Goal: Information Seeking & Learning: Find specific fact

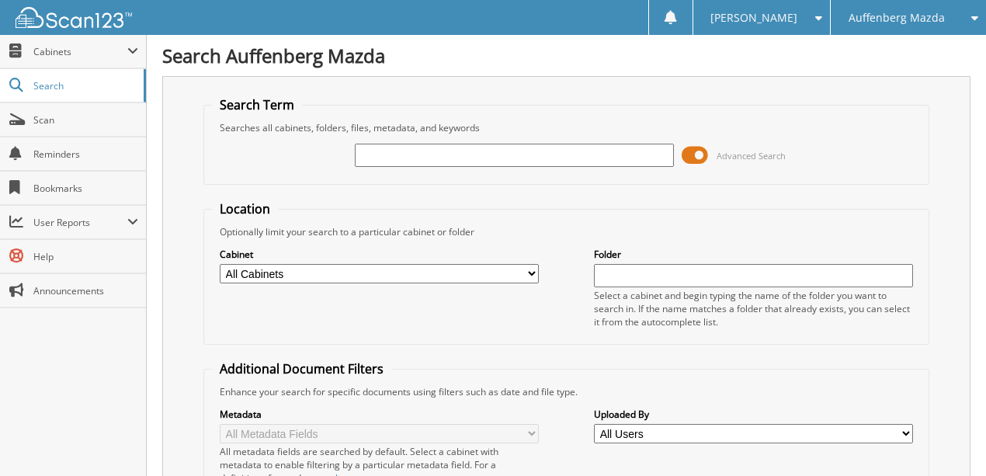
click at [430, 157] on input "text" at bounding box center [514, 155] width 319 height 23
type input "11981mjh"
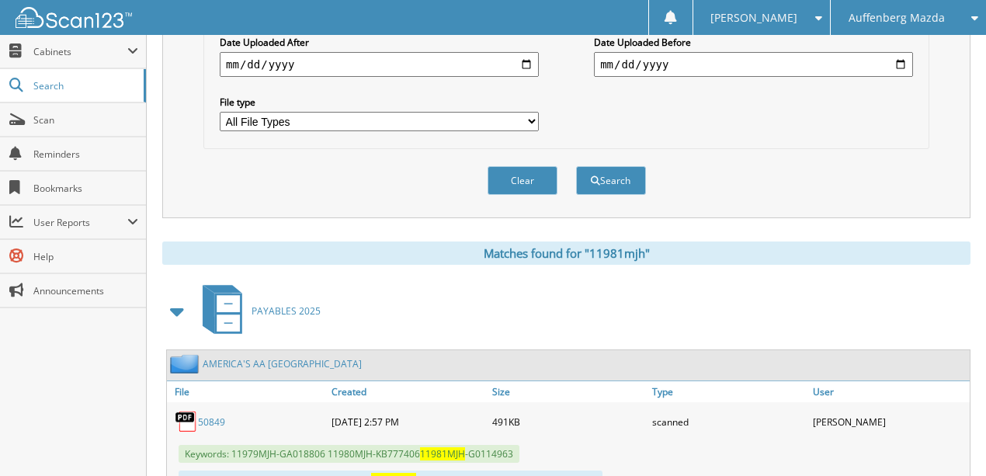
scroll to position [511, 0]
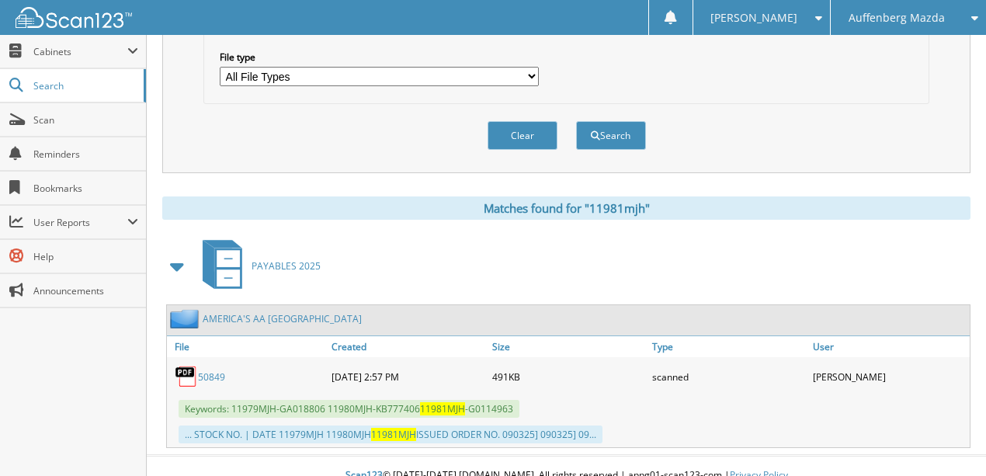
click at [214, 370] on link "50849" at bounding box center [211, 376] width 27 height 13
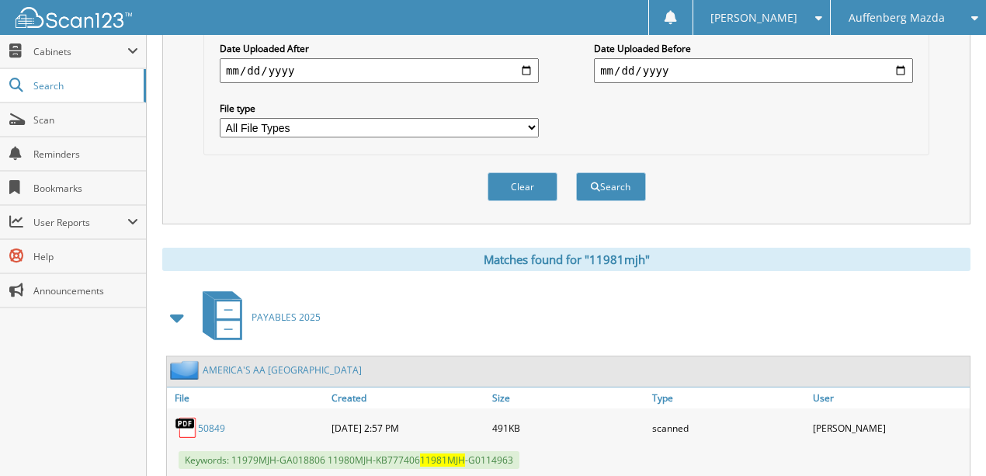
click at [534, 172] on button "Clear" at bounding box center [523, 186] width 70 height 29
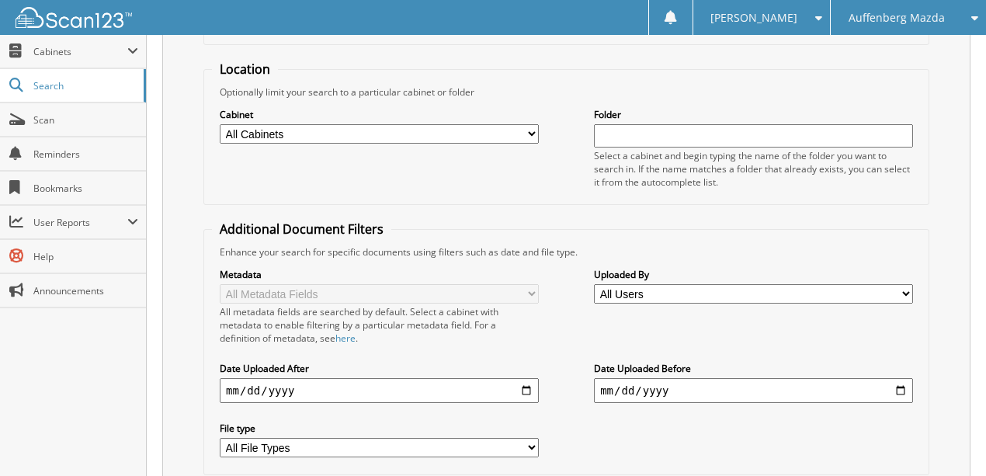
scroll to position [0, 0]
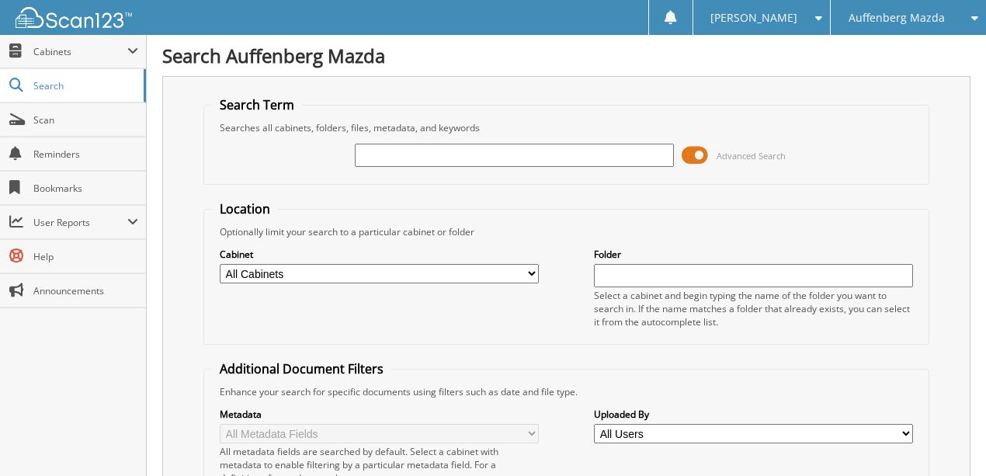
click at [873, 15] on span "Auffenberg Mazda" at bounding box center [897, 17] width 96 height 9
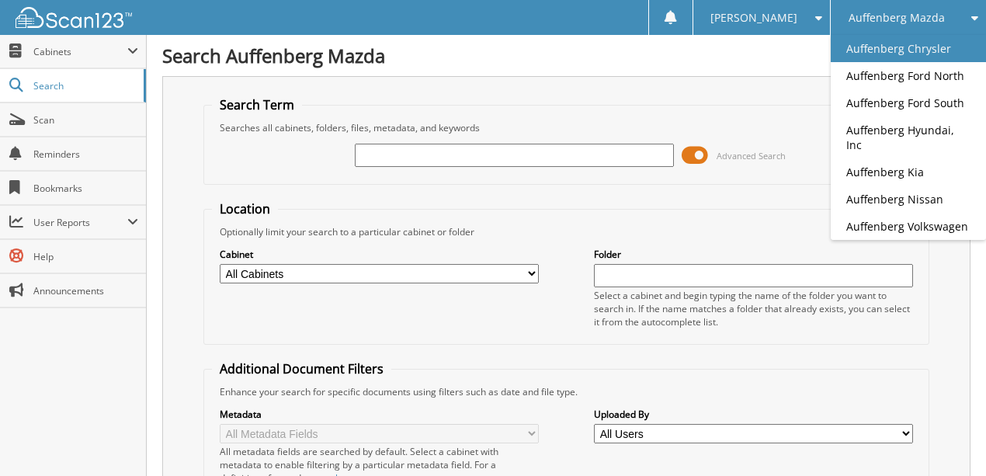
click at [878, 49] on link "Auffenberg Chrysler" at bounding box center [908, 48] width 155 height 27
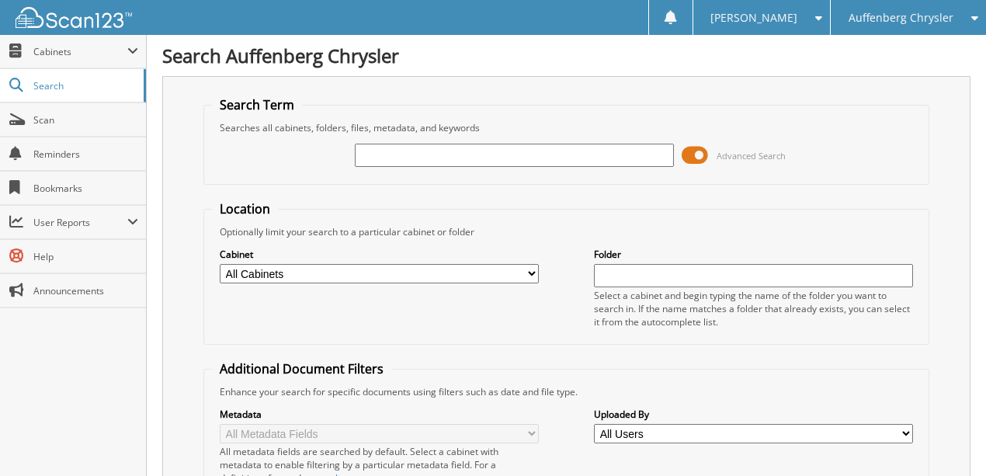
click at [405, 154] on input "text" at bounding box center [514, 155] width 319 height 23
type input "ml596432"
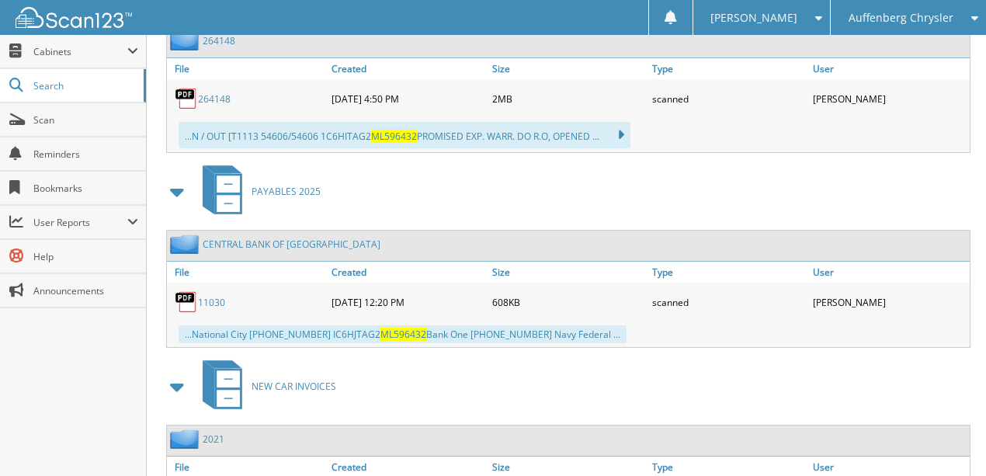
scroll to position [2899, 0]
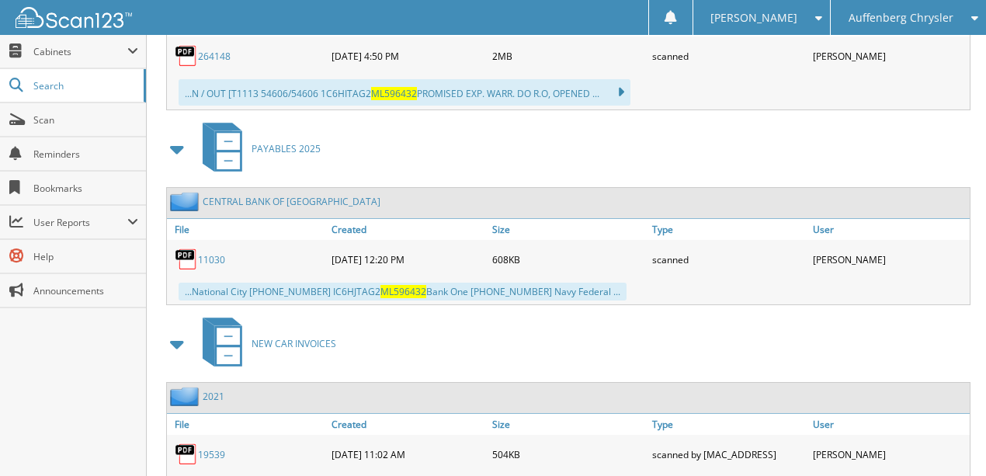
click at [217, 253] on link "11030" at bounding box center [211, 259] width 27 height 13
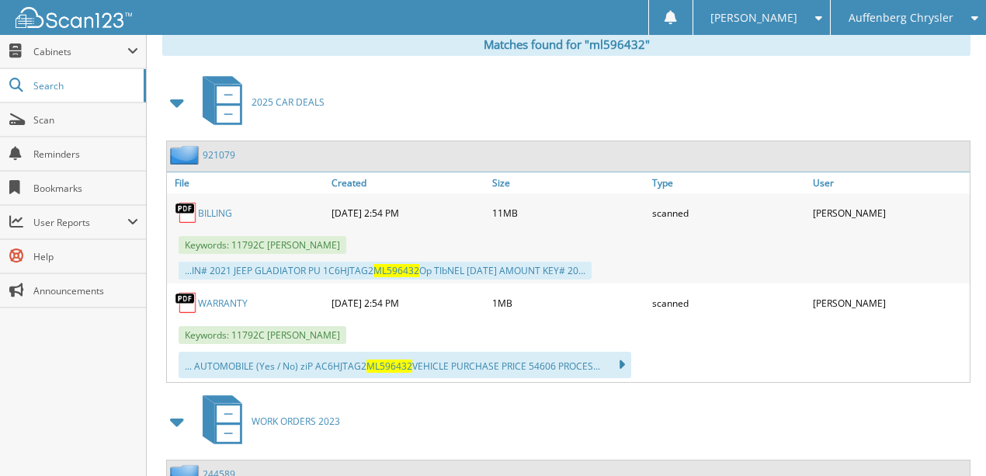
scroll to position [311, 0]
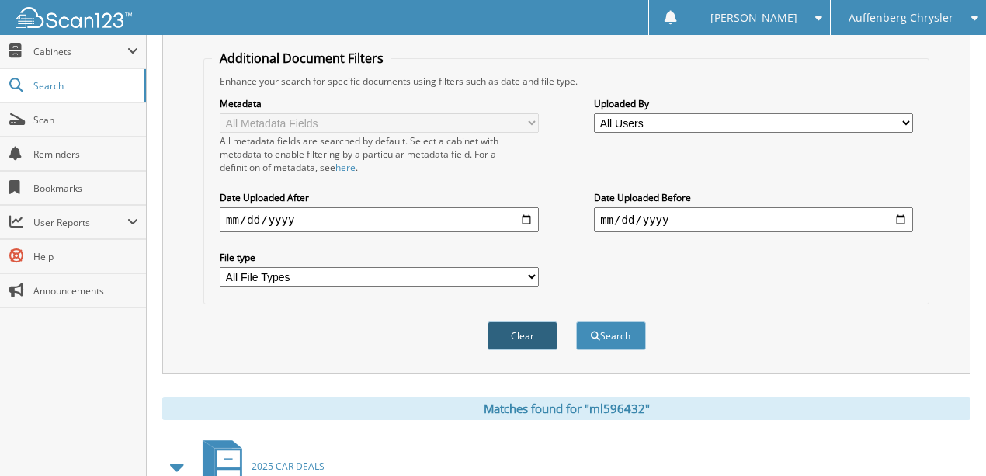
click at [534, 331] on button "Clear" at bounding box center [523, 336] width 70 height 29
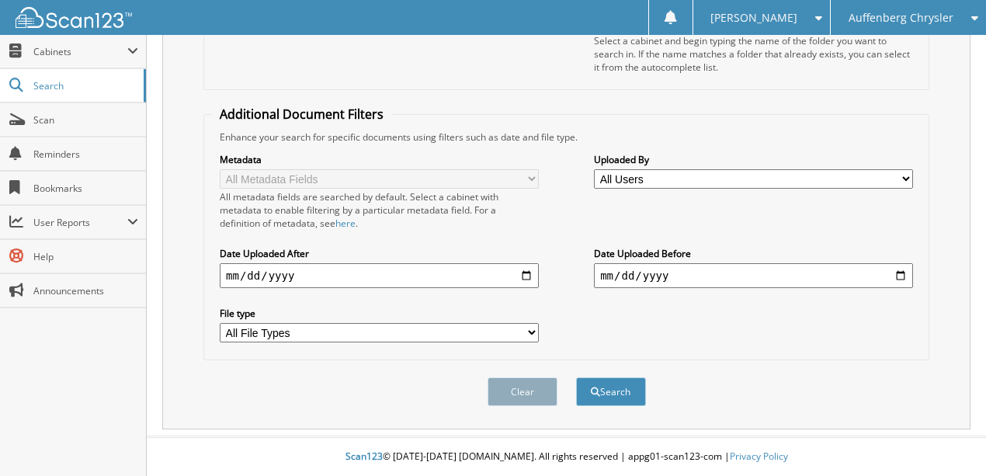
scroll to position [240, 0]
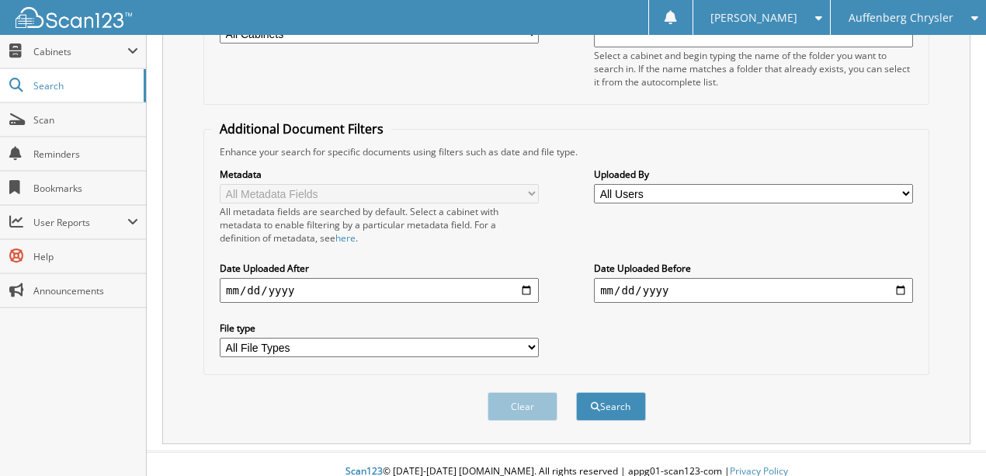
click at [906, 19] on span "Auffenberg Chrysler" at bounding box center [901, 17] width 105 height 9
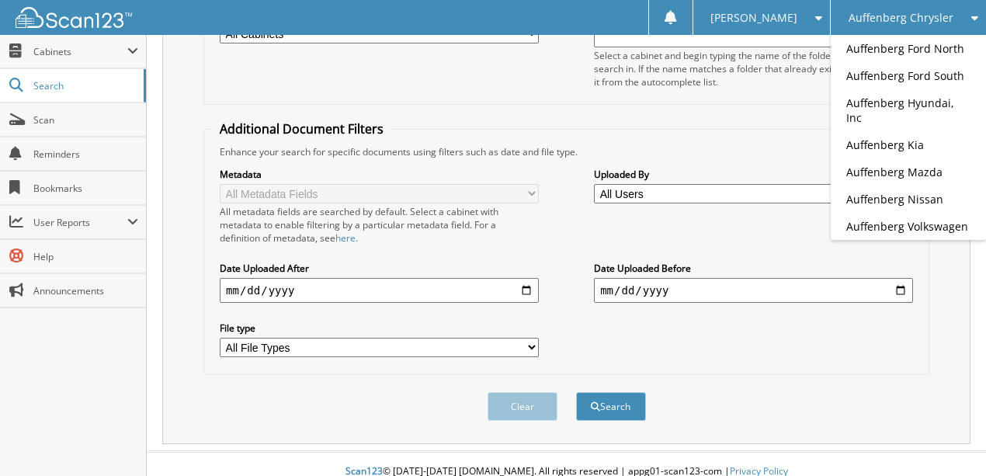
drag, startPoint x: 896, startPoint y: 155, endPoint x: 904, endPoint y: 152, distance: 8.4
click at [898, 158] on link "Auffenberg Mazda" at bounding box center [908, 171] width 155 height 27
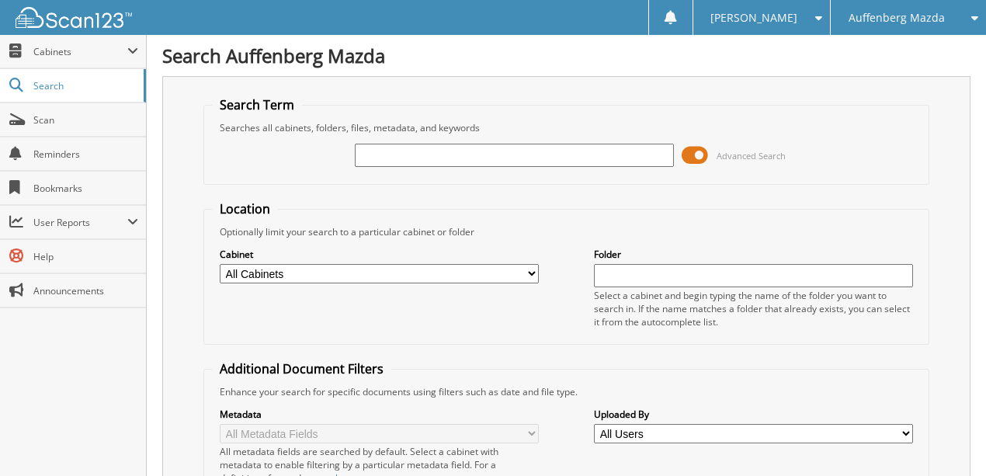
click at [395, 154] on input "text" at bounding box center [514, 155] width 319 height 23
type input "11693MJH"
click at [407, 151] on input "text" at bounding box center [514, 155] width 319 height 23
type input "GBB27027"
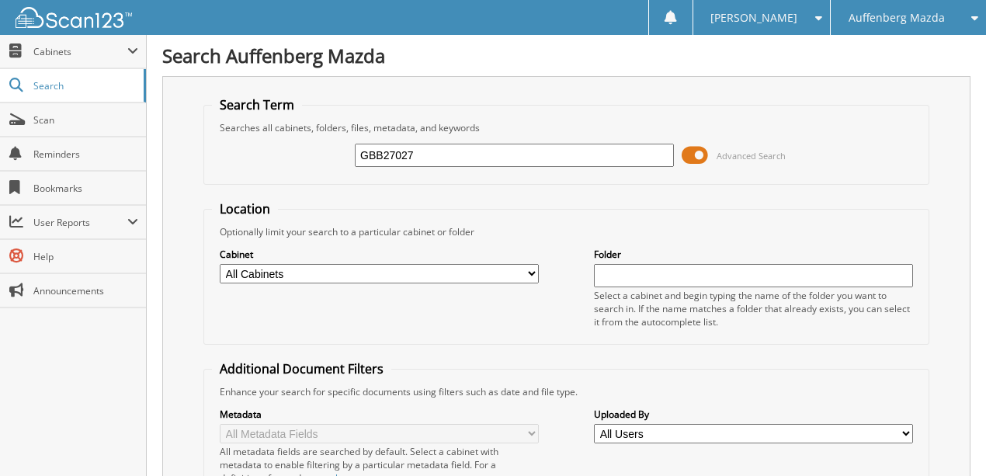
click at [405, 155] on input "text" at bounding box center [514, 155] width 319 height 23
type input "12066c"
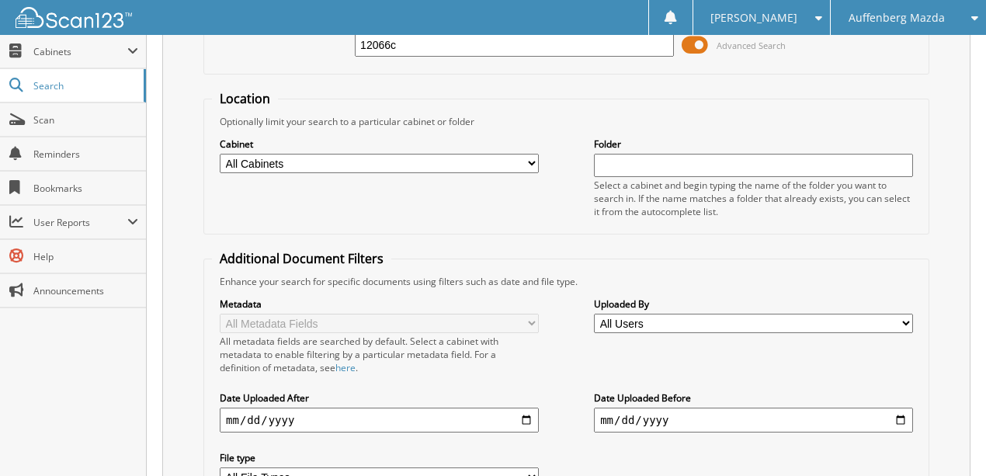
scroll to position [295, 0]
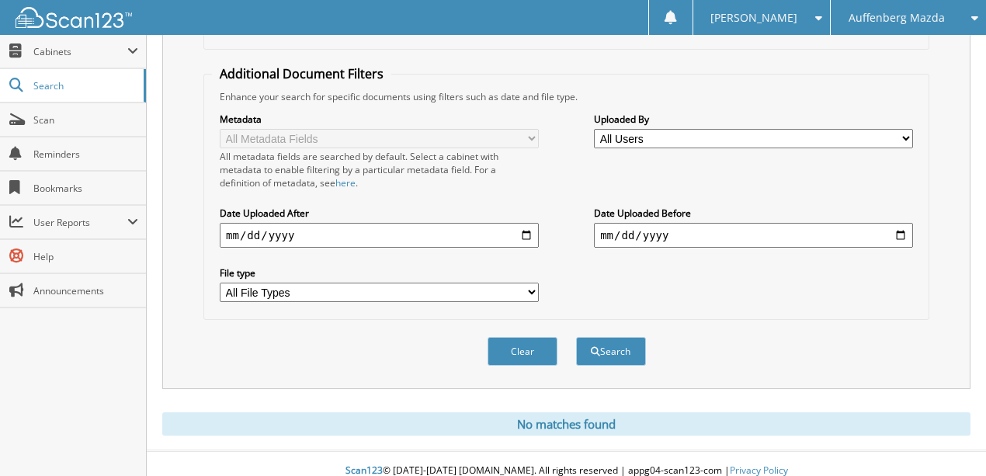
drag, startPoint x: 525, startPoint y: 332, endPoint x: 526, endPoint y: 322, distance: 10.9
click at [527, 337] on button "Clear" at bounding box center [523, 351] width 70 height 29
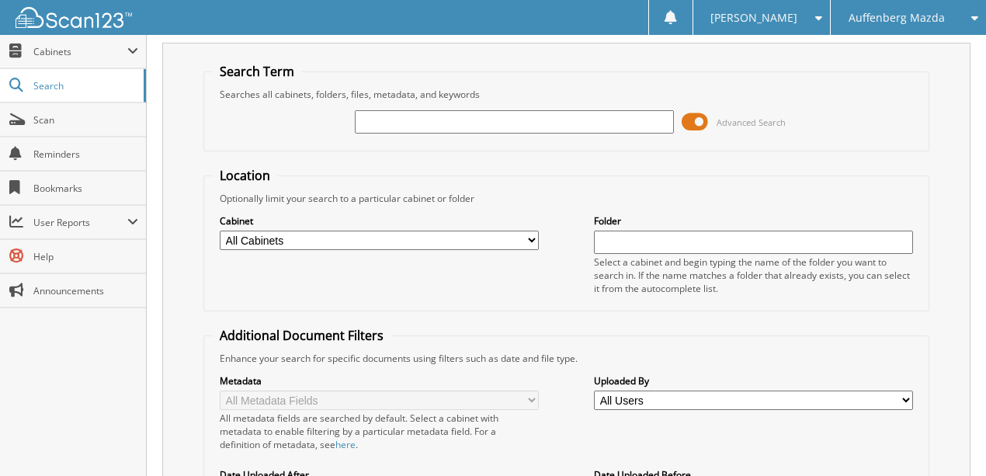
scroll to position [33, 0]
click at [442, 121] on input "text" at bounding box center [514, 122] width 319 height 23
type input "9982VBB"
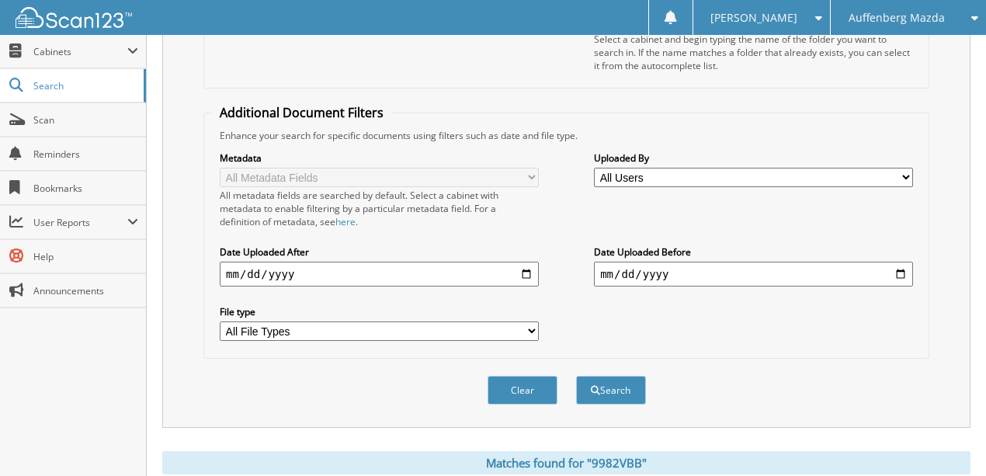
scroll to position [256, 0]
click at [517, 376] on button "Clear" at bounding box center [523, 390] width 70 height 29
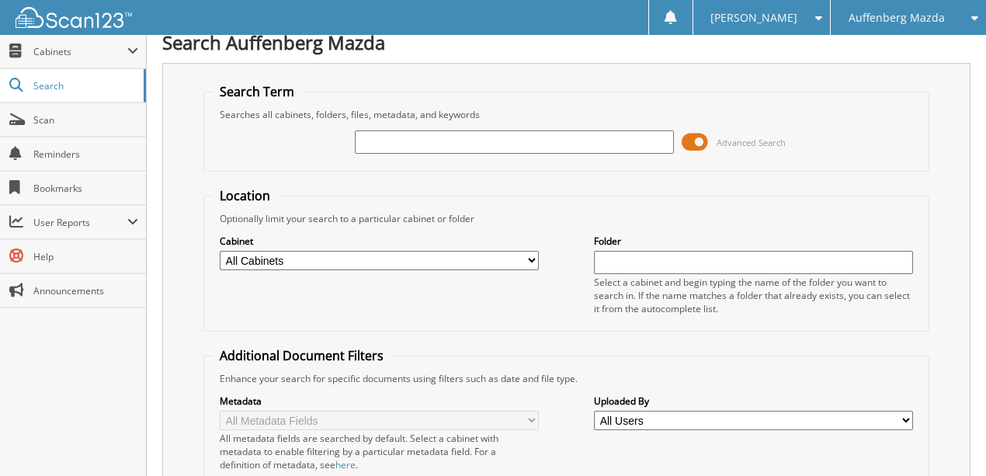
scroll to position [0, 0]
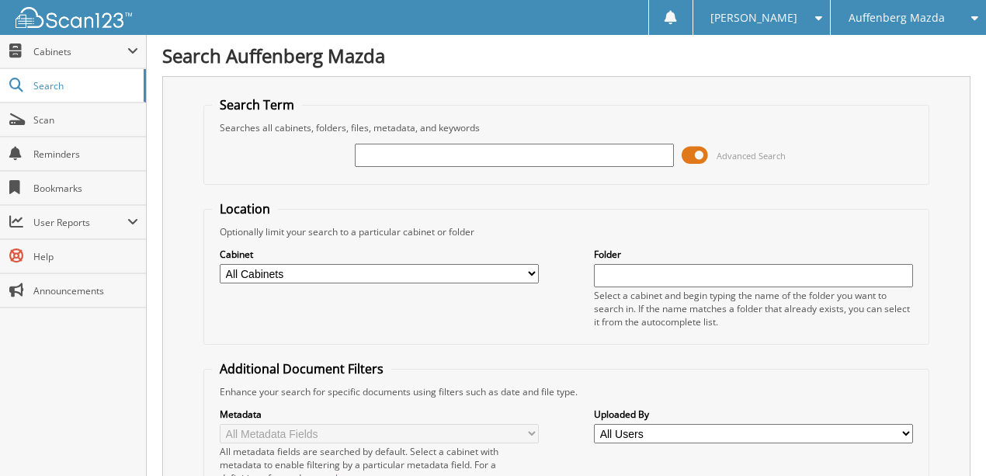
click at [415, 156] on input "text" at bounding box center [514, 155] width 319 height 23
type input "11693MJH"
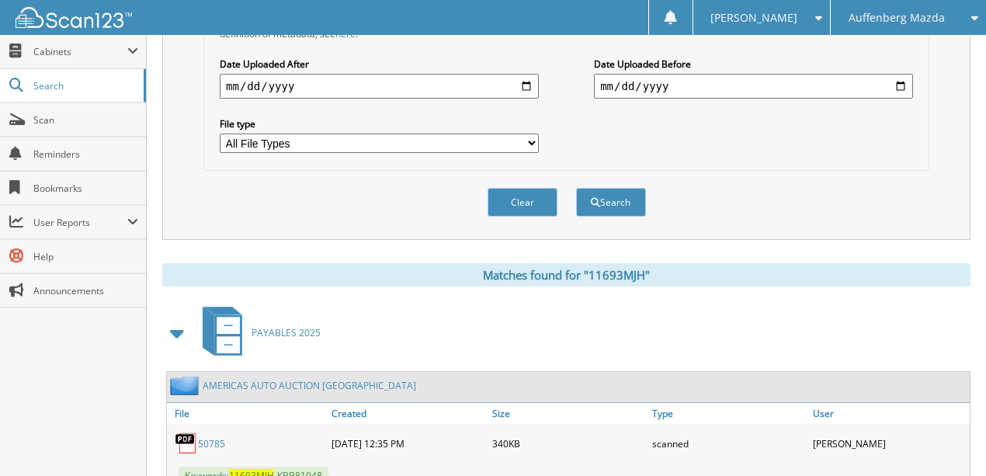
scroll to position [520, 0]
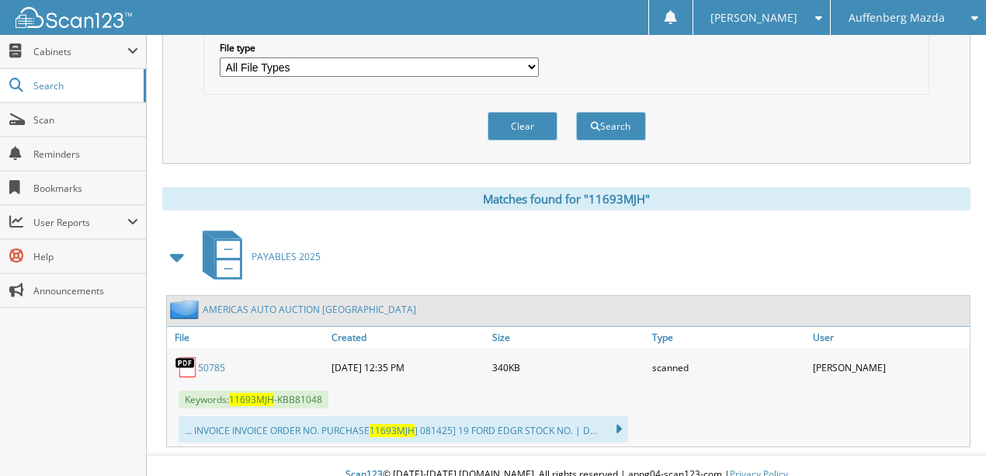
click at [211, 361] on link "50785" at bounding box center [211, 367] width 27 height 13
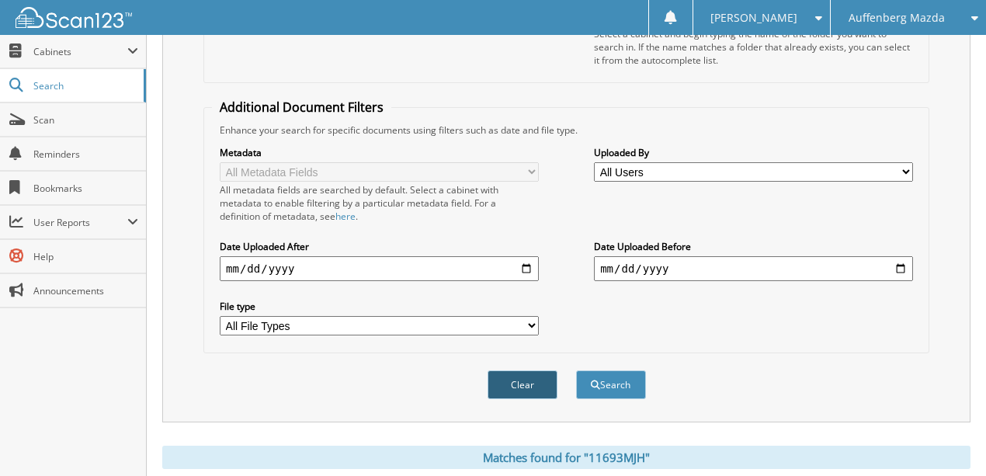
click at [539, 373] on button "Clear" at bounding box center [523, 384] width 70 height 29
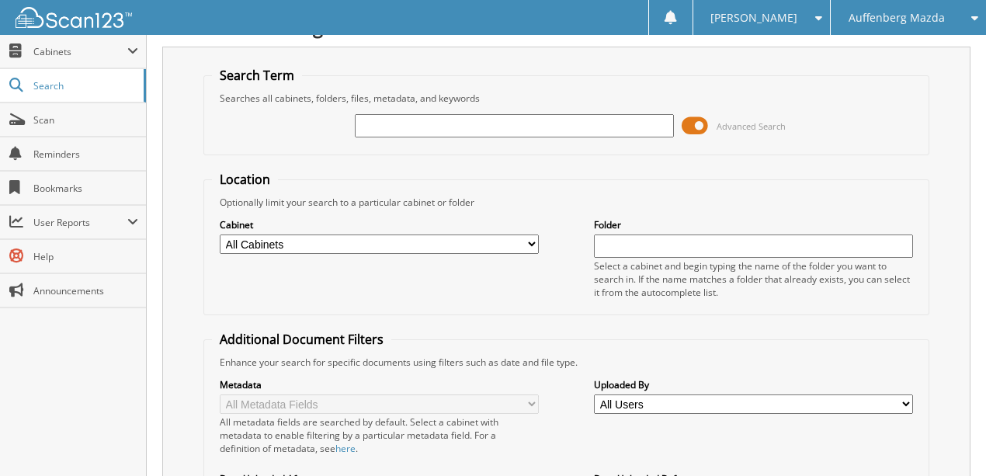
scroll to position [0, 0]
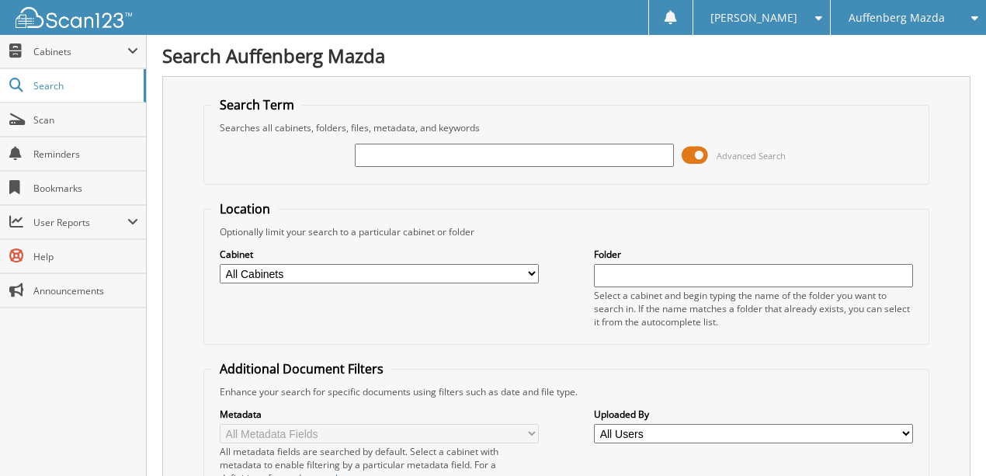
click at [413, 158] on input "text" at bounding box center [514, 155] width 319 height 23
type input "10819MJH"
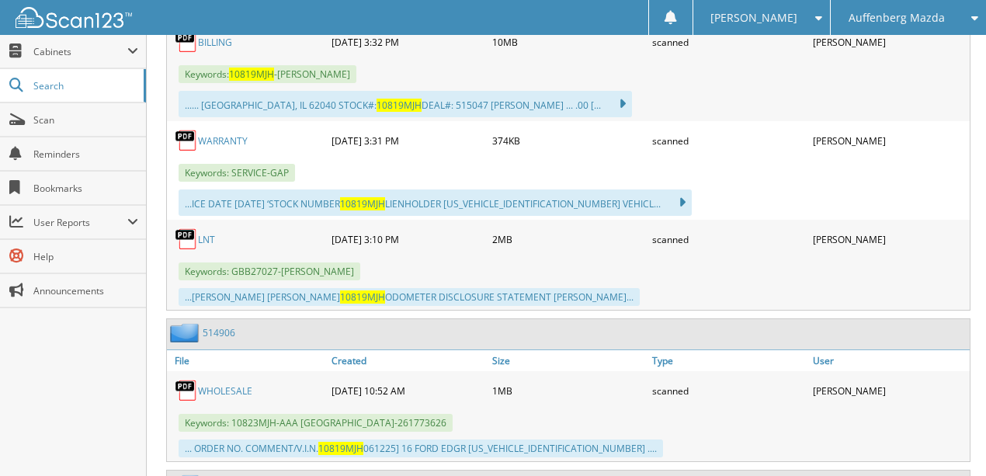
scroll to position [828, 0]
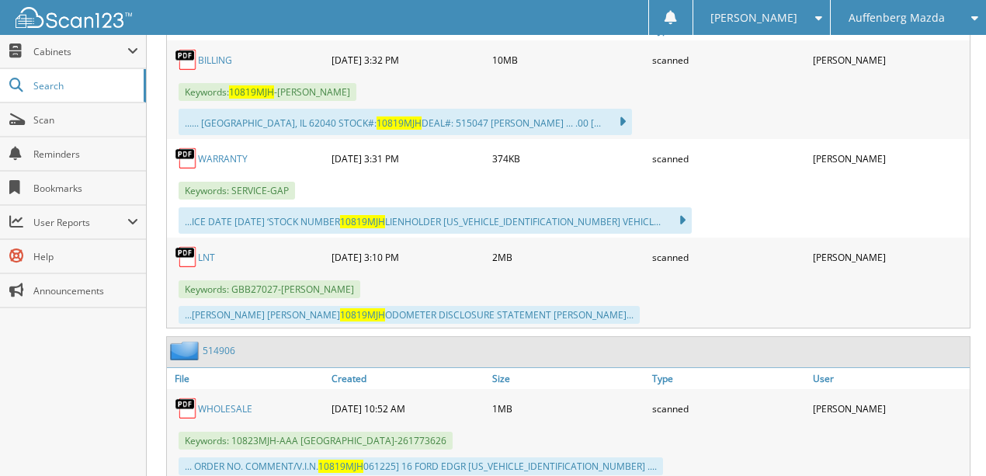
click at [209, 251] on link "LNT" at bounding box center [206, 257] width 17 height 13
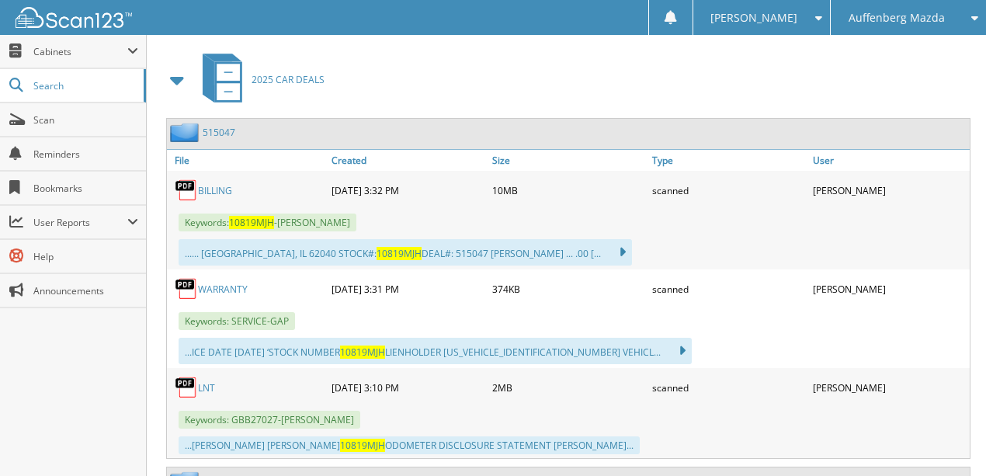
scroll to position [569, 0]
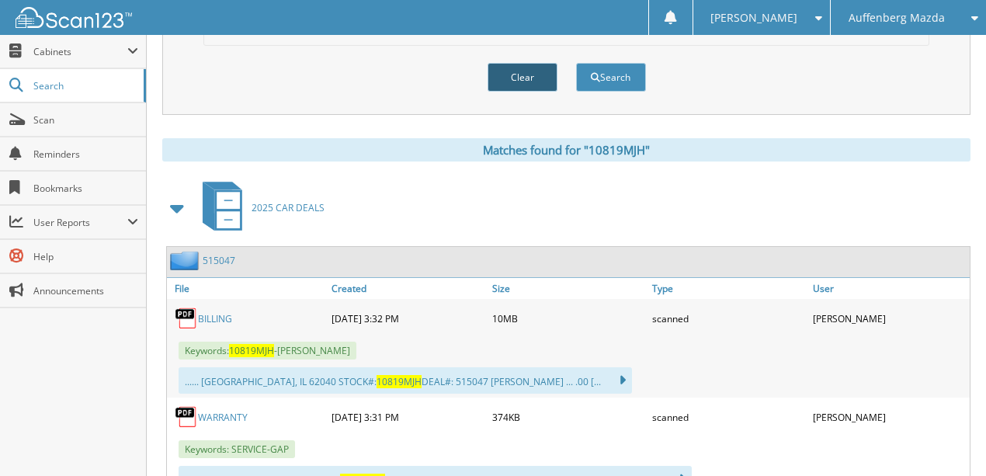
click at [556, 66] on button "Clear" at bounding box center [523, 77] width 70 height 29
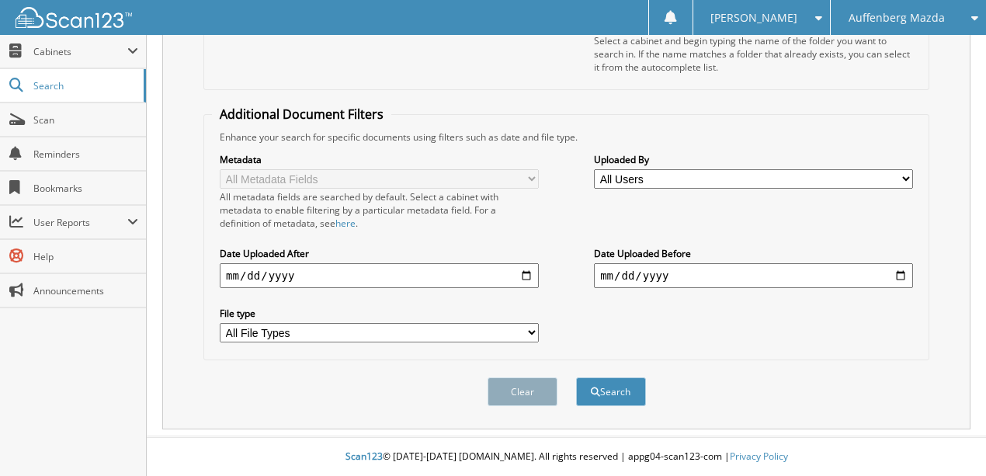
scroll to position [240, 0]
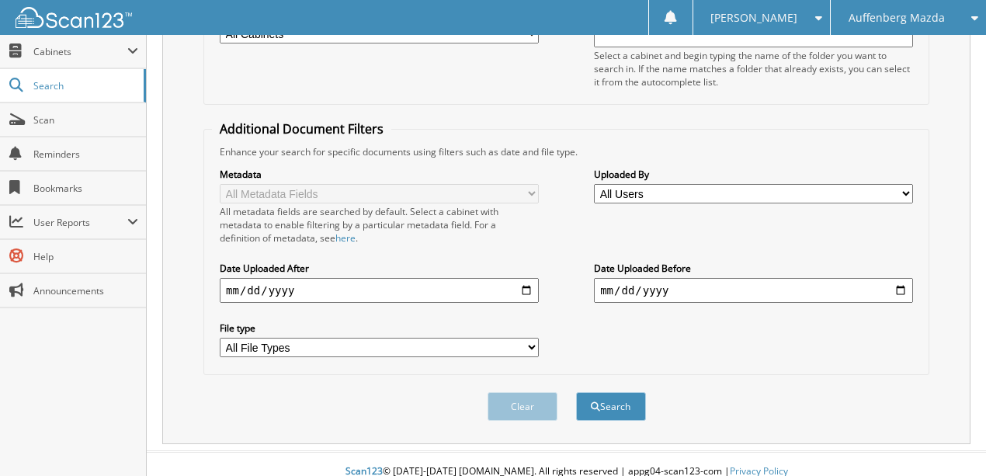
click at [920, 18] on span "Auffenberg Mazda" at bounding box center [897, 17] width 96 height 9
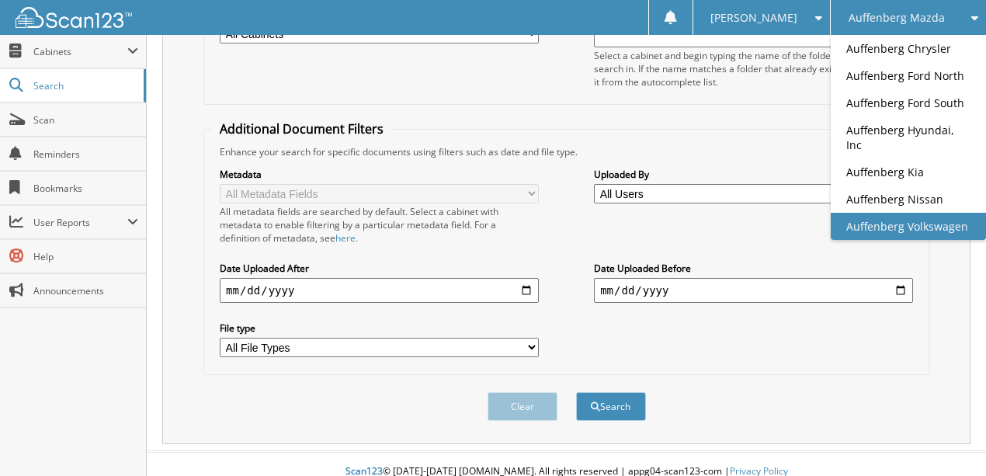
click at [907, 213] on link "Auffenberg Volkswagen" at bounding box center [908, 226] width 155 height 27
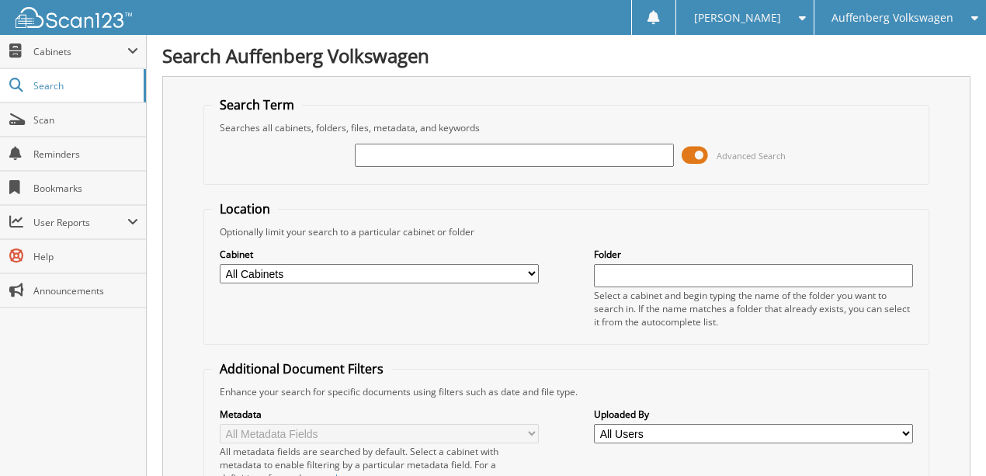
click at [450, 146] on input "text" at bounding box center [514, 155] width 319 height 23
type input "309097"
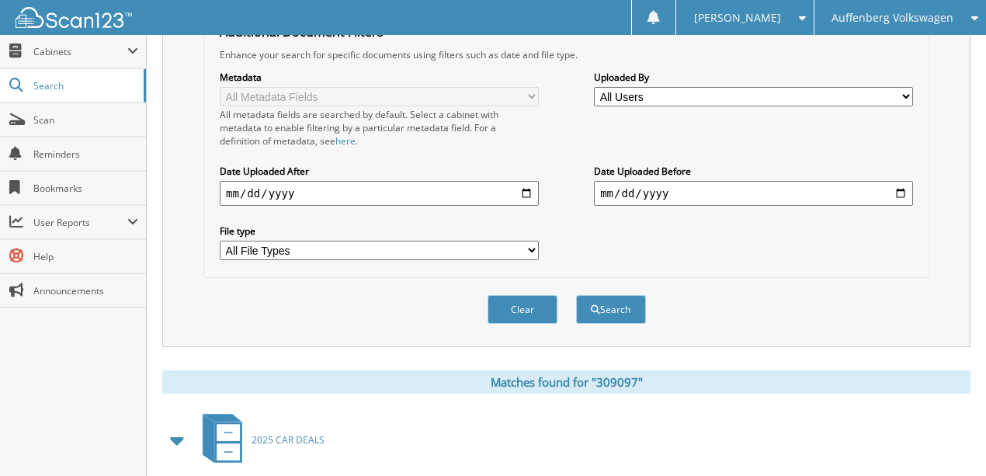
scroll to position [323, 0]
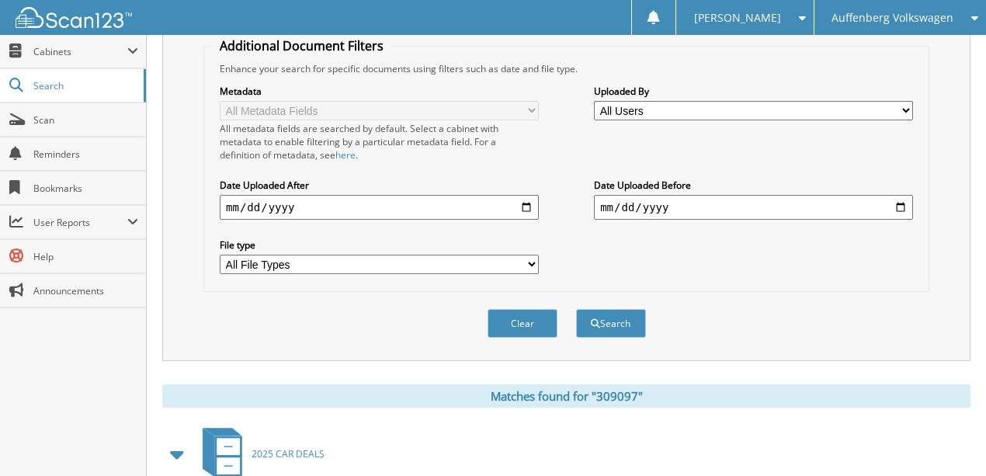
click at [527, 312] on button "Clear" at bounding box center [523, 323] width 70 height 29
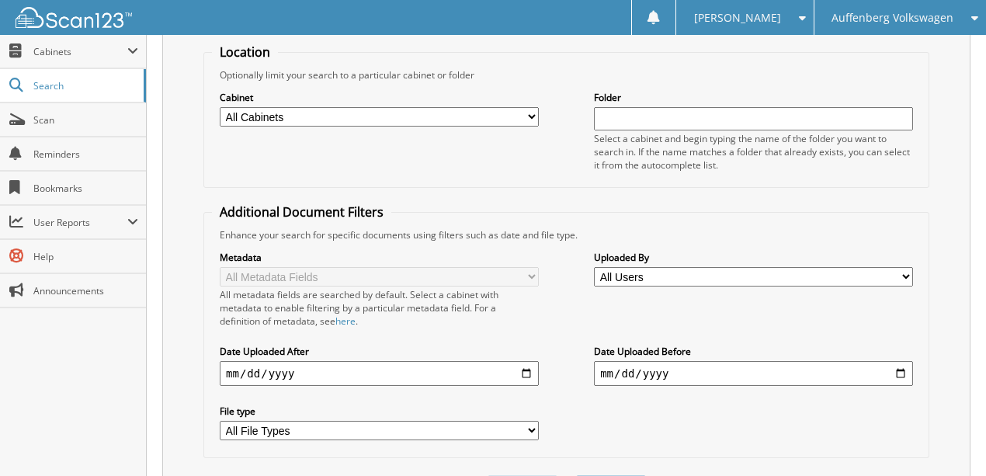
scroll to position [0, 0]
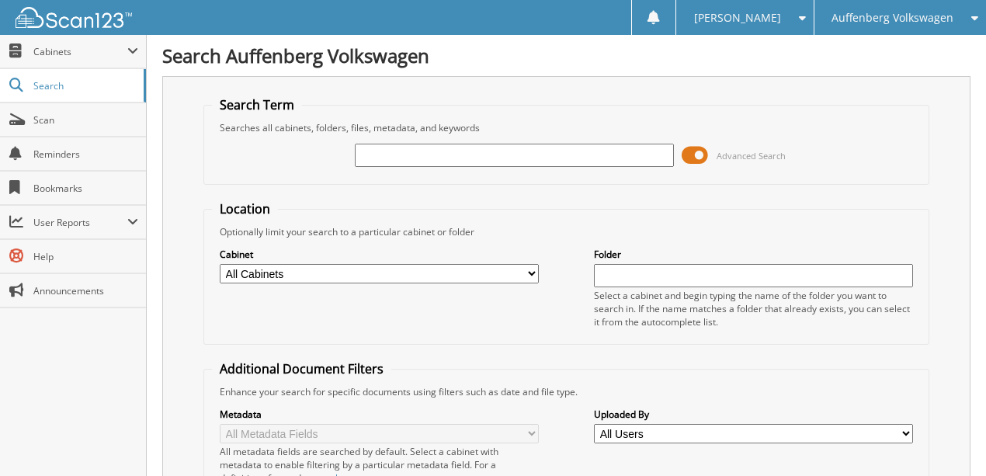
click at [901, 19] on span "Auffenberg Volkswagen" at bounding box center [893, 17] width 122 height 9
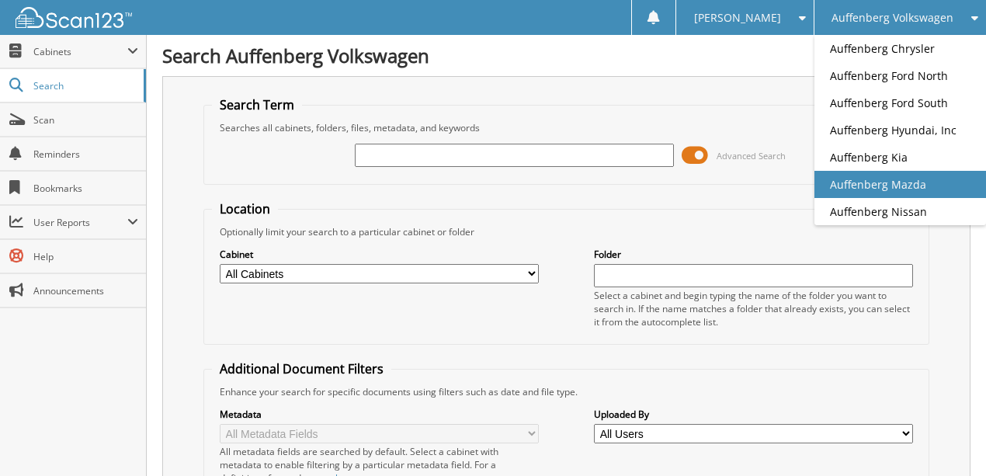
click at [939, 179] on link "Auffenberg Mazda" at bounding box center [901, 184] width 172 height 27
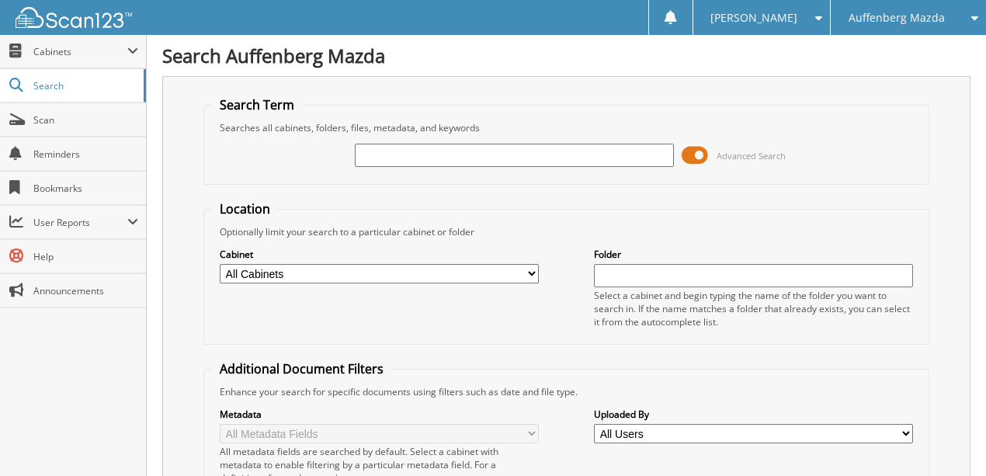
click at [434, 168] on div "Advanced Search" at bounding box center [566, 155] width 709 height 42
click at [433, 156] on input "text" at bounding box center [514, 155] width 319 height 23
type input "11980MJH"
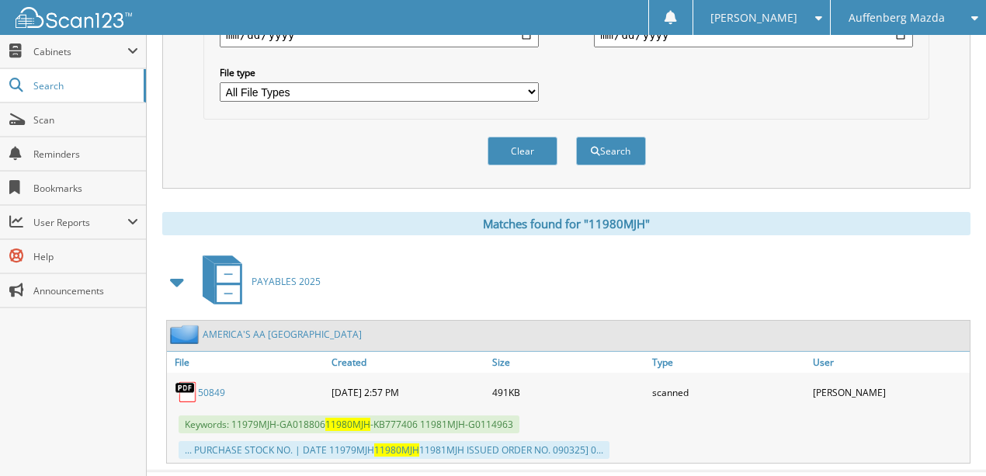
scroll to position [511, 0]
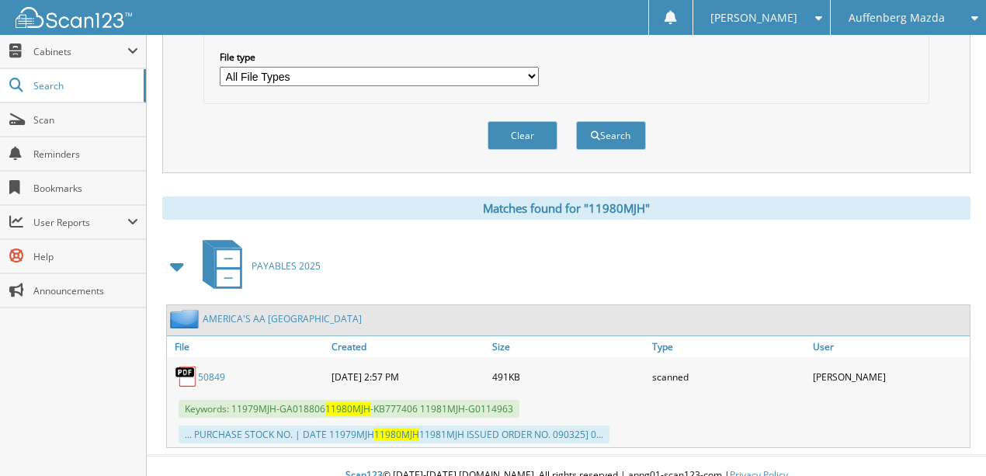
click at [217, 370] on link "50849" at bounding box center [211, 376] width 27 height 13
click at [518, 125] on button "Clear" at bounding box center [523, 135] width 70 height 29
